Goal: Navigation & Orientation: Find specific page/section

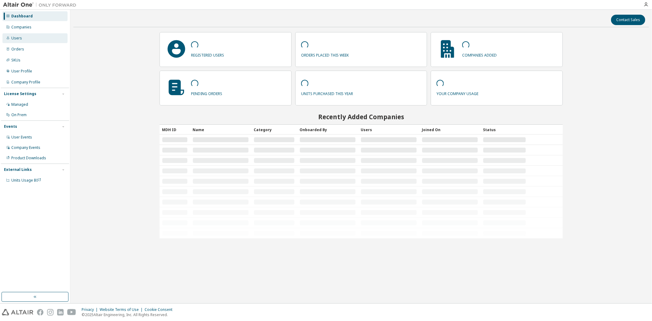
click at [36, 39] on div "Users" at bounding box center [34, 38] width 65 height 10
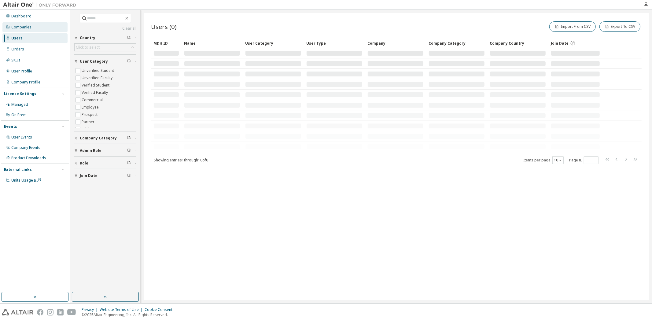
click at [30, 27] on div "Companies" at bounding box center [21, 27] width 20 height 5
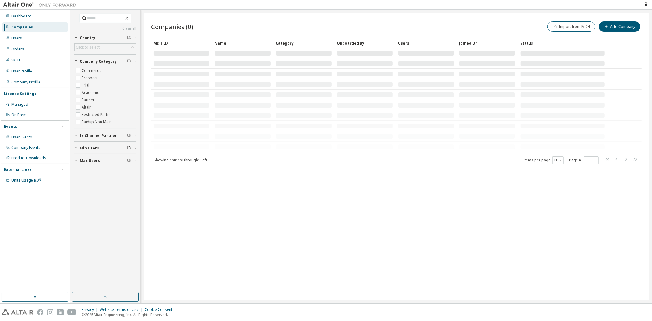
click at [106, 17] on input "text" at bounding box center [105, 18] width 37 height 6
type input "********"
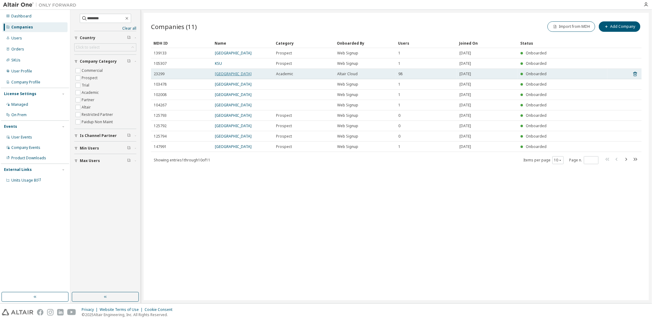
click at [232, 74] on link "[GEOGRAPHIC_DATA]" at bounding box center [233, 73] width 37 height 5
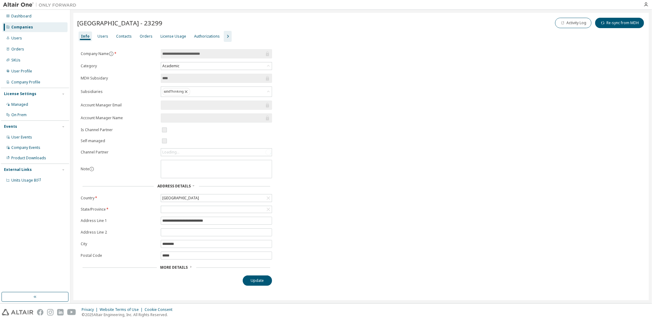
click at [224, 35] on icon "button" at bounding box center [227, 36] width 7 height 7
click at [270, 41] on div "Groups" at bounding box center [269, 36] width 18 height 10
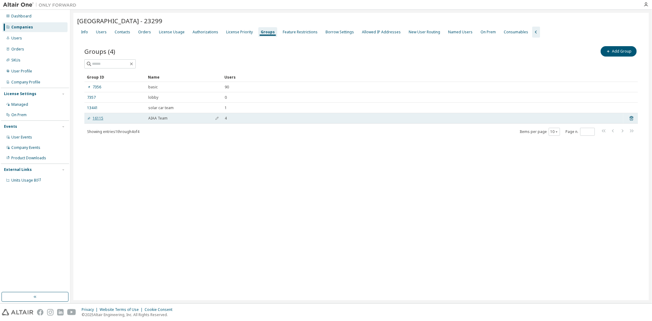
click at [96, 116] on link "16115" at bounding box center [95, 118] width 16 height 5
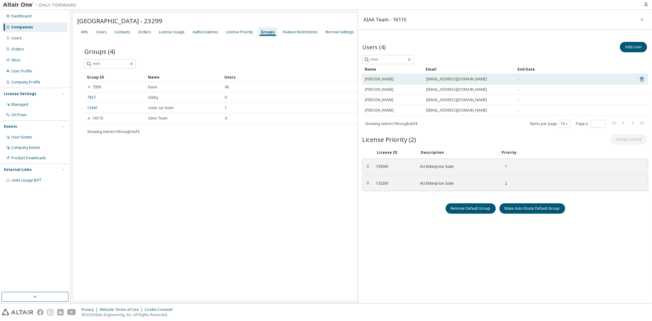
drag, startPoint x: 481, startPoint y: 79, endPoint x: 423, endPoint y: 80, distance: 58.7
click at [423, 80] on tr "[PERSON_NAME] [EMAIL_ADDRESS][DOMAIN_NAME] -" at bounding box center [505, 79] width 286 height 10
click at [27, 28] on div "Companies" at bounding box center [22, 27] width 22 height 5
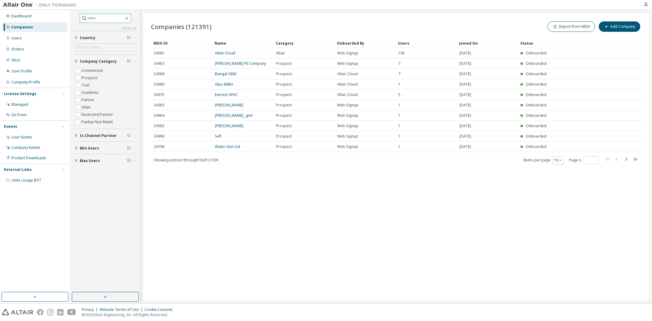
click at [112, 16] on input "text" at bounding box center [105, 18] width 37 height 6
type input "**********"
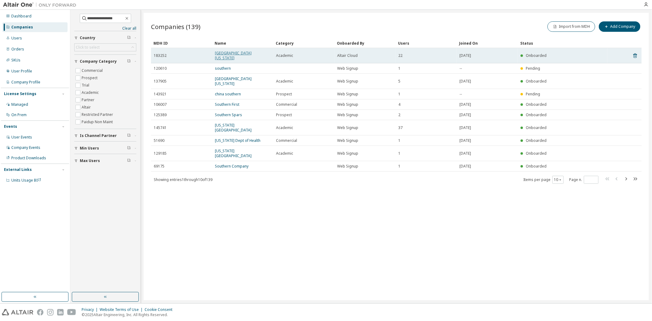
click at [249, 53] on link "[GEOGRAPHIC_DATA][US_STATE]" at bounding box center [233, 55] width 37 height 10
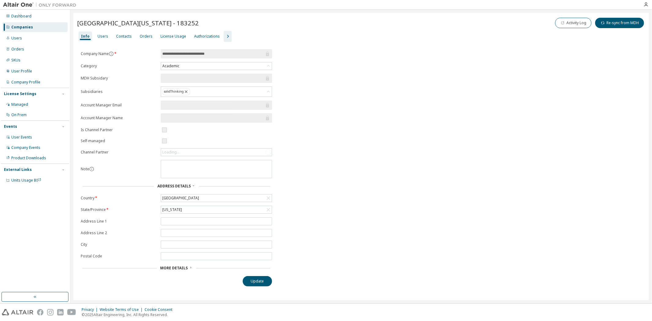
click at [225, 35] on icon "button" at bounding box center [227, 36] width 7 height 7
